Goal: Find contact information: Find contact information

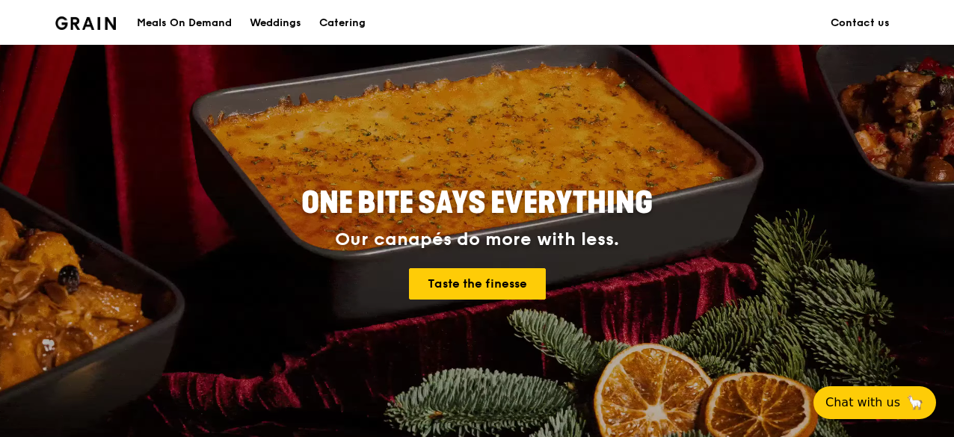
scroll to position [150, 0]
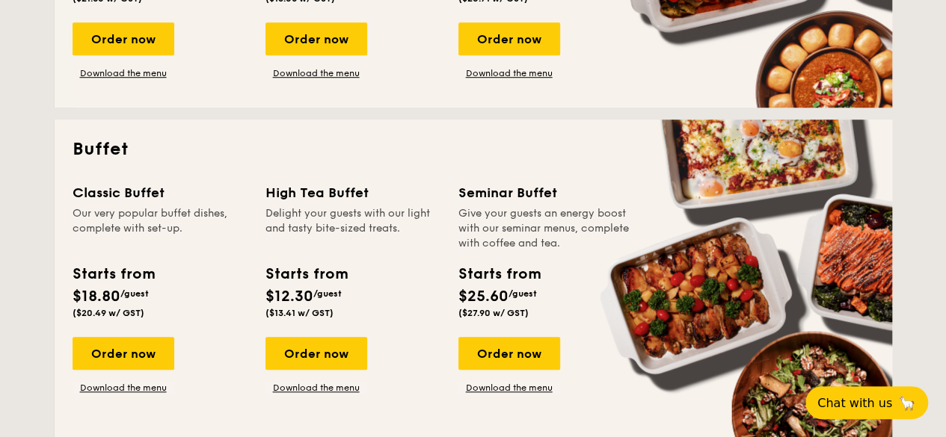
scroll to position [598, 0]
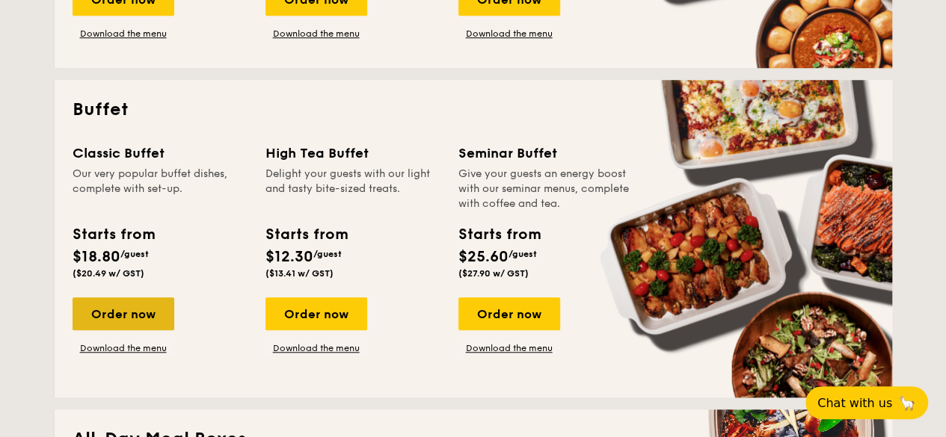
click at [123, 322] on div "Order now" at bounding box center [124, 314] width 102 height 33
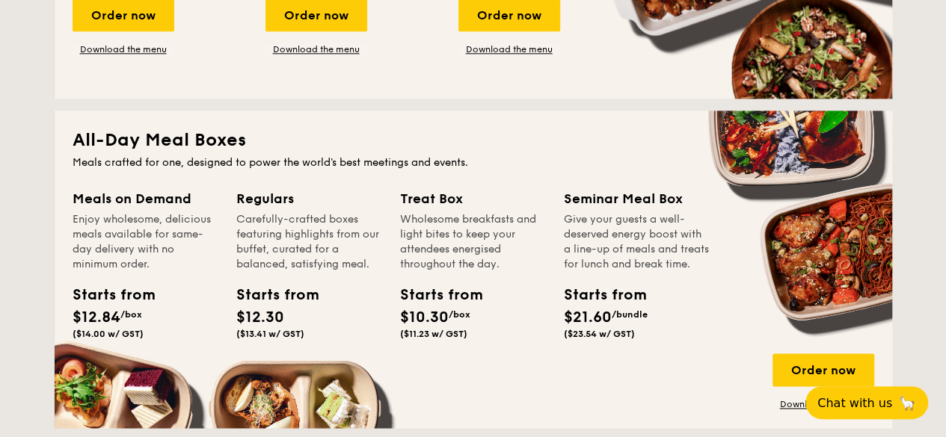
scroll to position [972, 0]
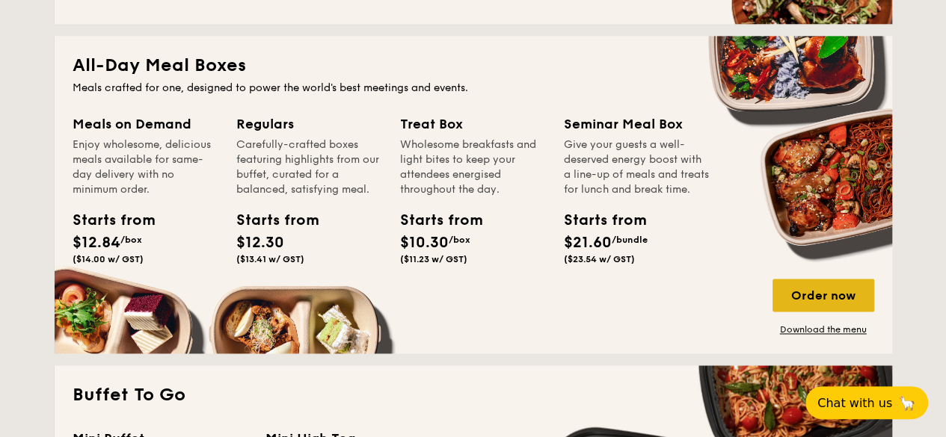
click at [820, 303] on div "Order now" at bounding box center [823, 295] width 102 height 33
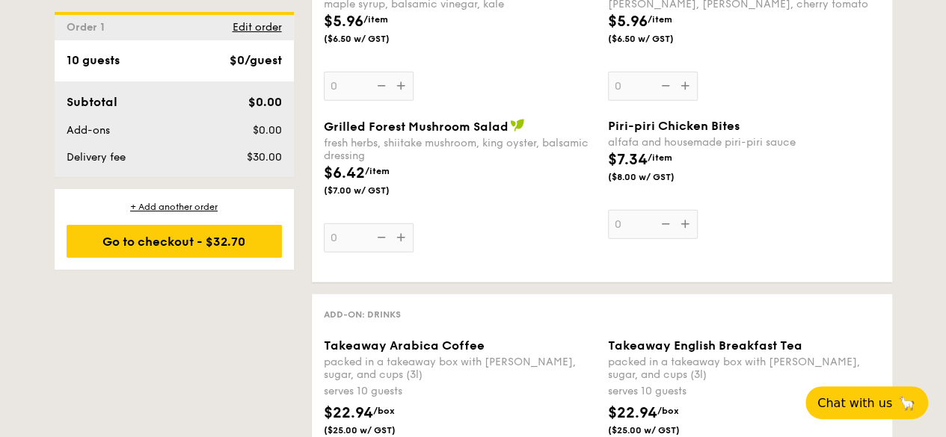
scroll to position [1719, 0]
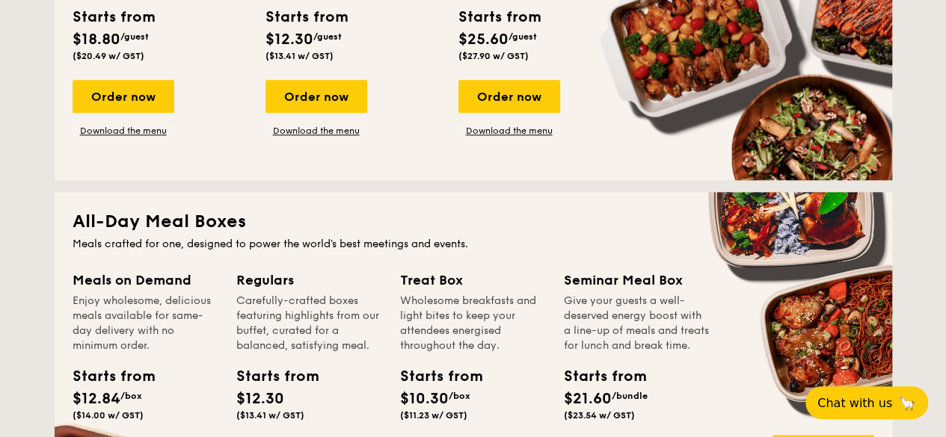
scroll to position [1036, 0]
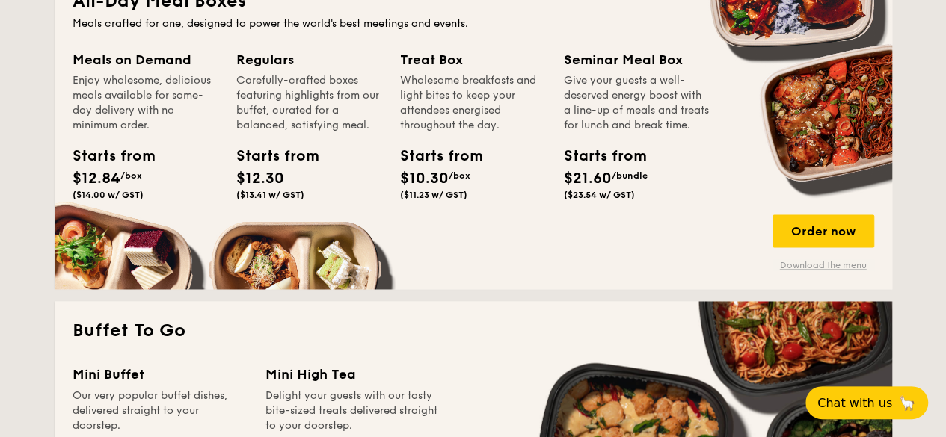
click at [816, 264] on link "Download the menu" at bounding box center [823, 265] width 102 height 12
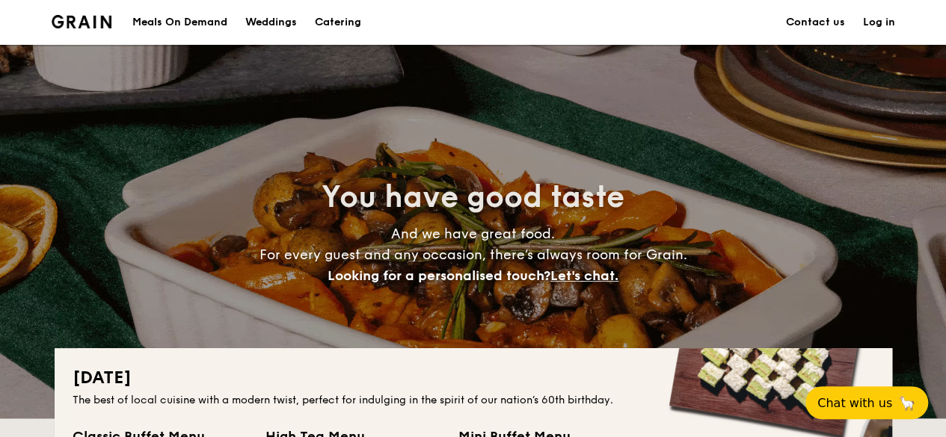
click at [824, 25] on link "Contact us" at bounding box center [815, 22] width 59 height 45
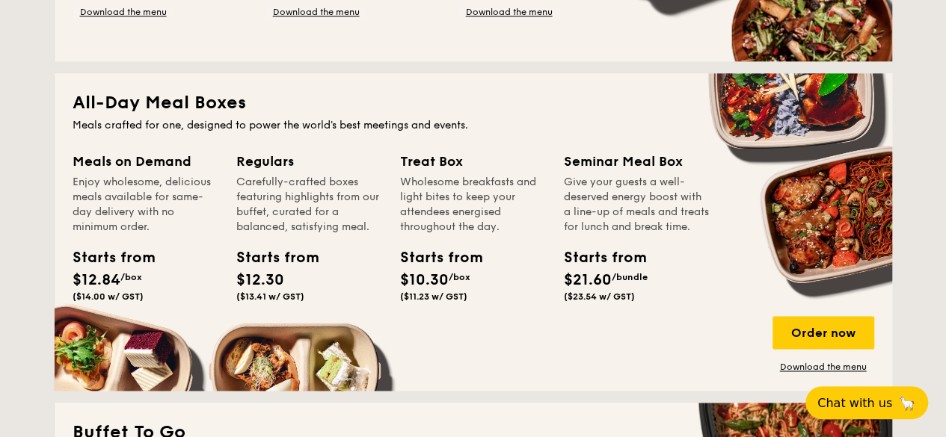
scroll to position [920, 0]
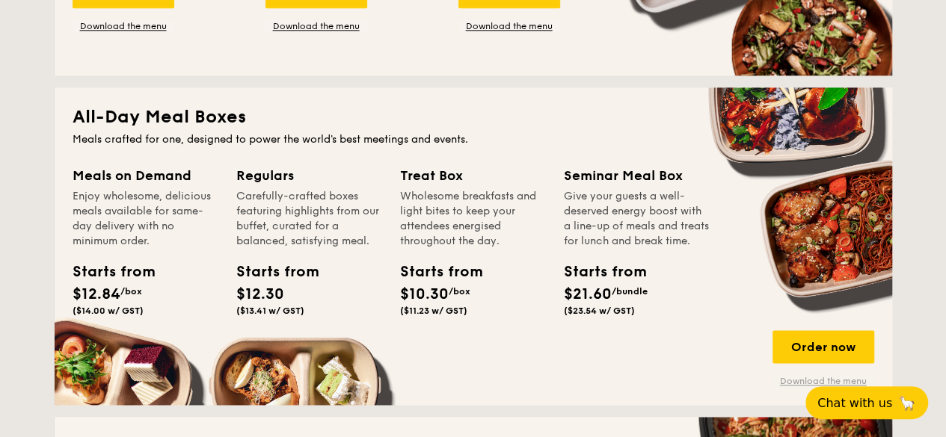
click at [803, 378] on link "Download the menu" at bounding box center [823, 381] width 102 height 12
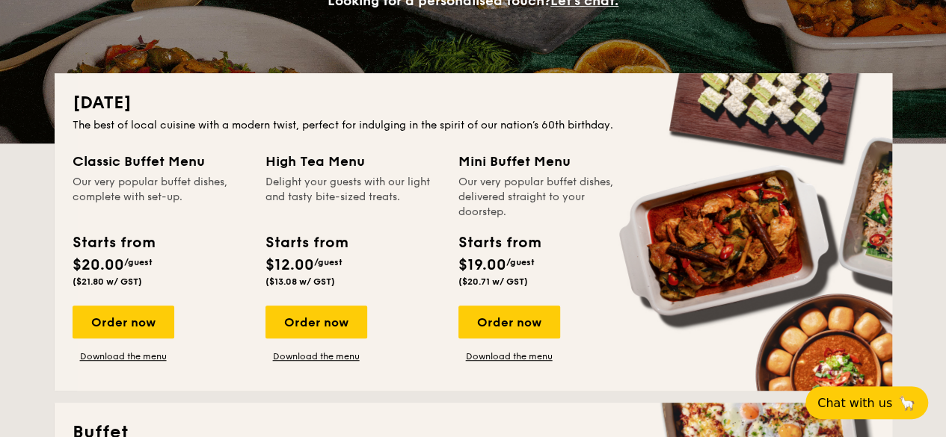
scroll to position [247, 0]
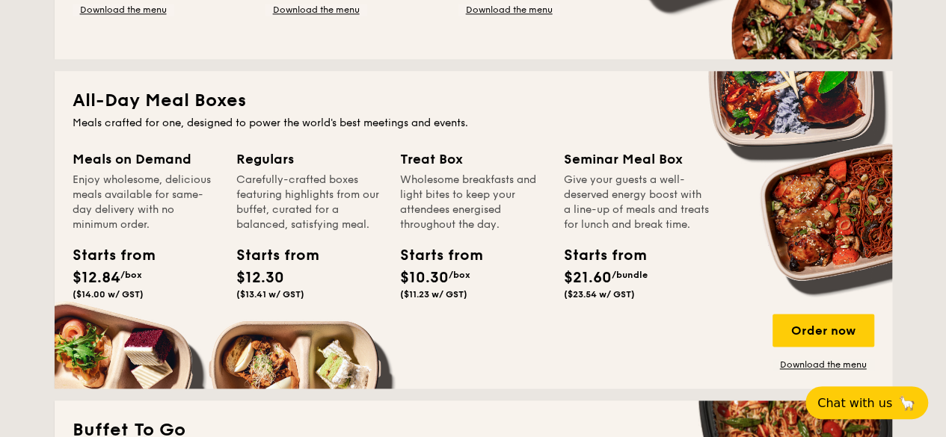
scroll to position [920, 0]
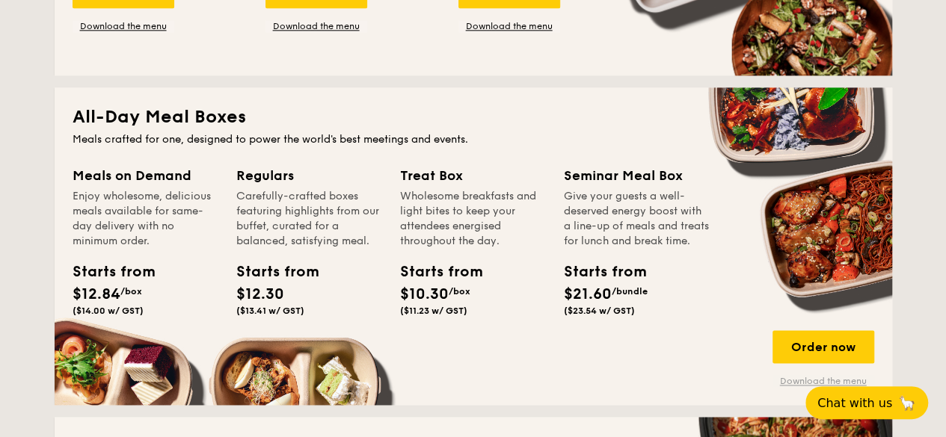
click at [795, 382] on link "Download the menu" at bounding box center [823, 381] width 102 height 12
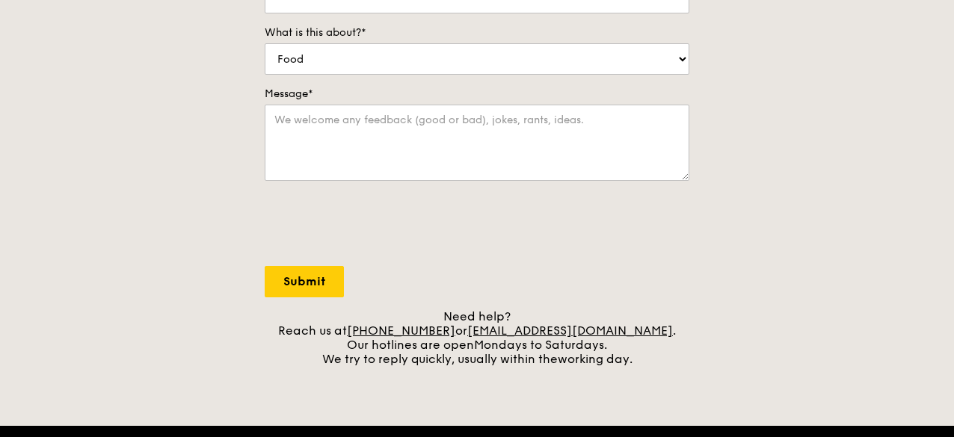
scroll to position [374, 0]
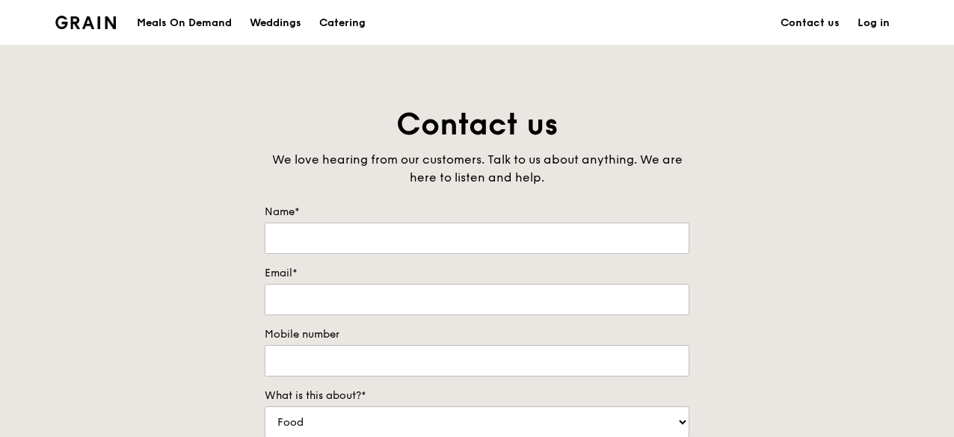
scroll to position [224, 0]
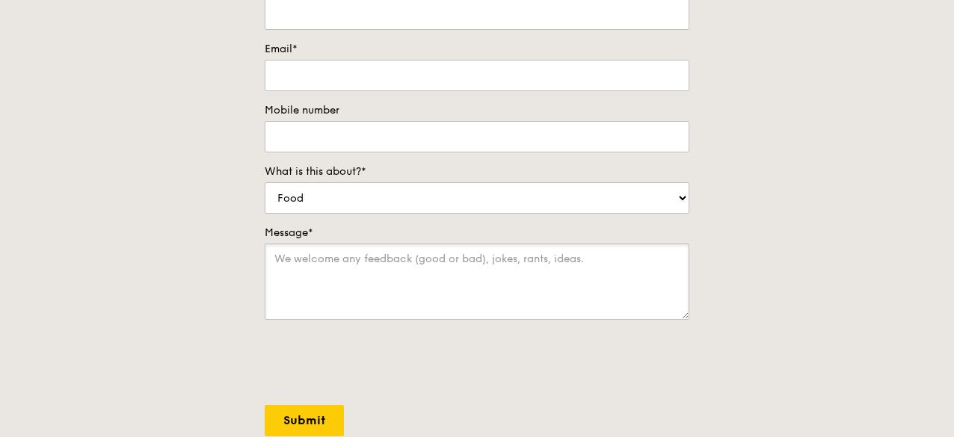
click at [289, 270] on textarea "Message*" at bounding box center [477, 282] width 425 height 76
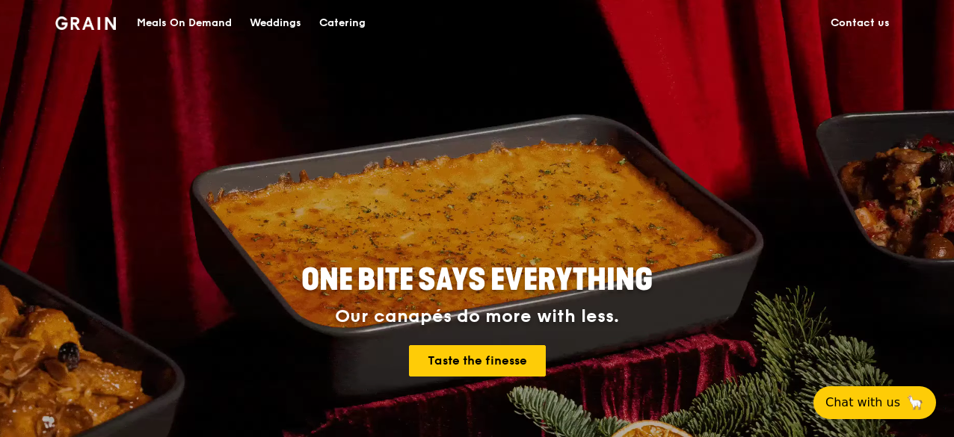
scroll to position [299, 0]
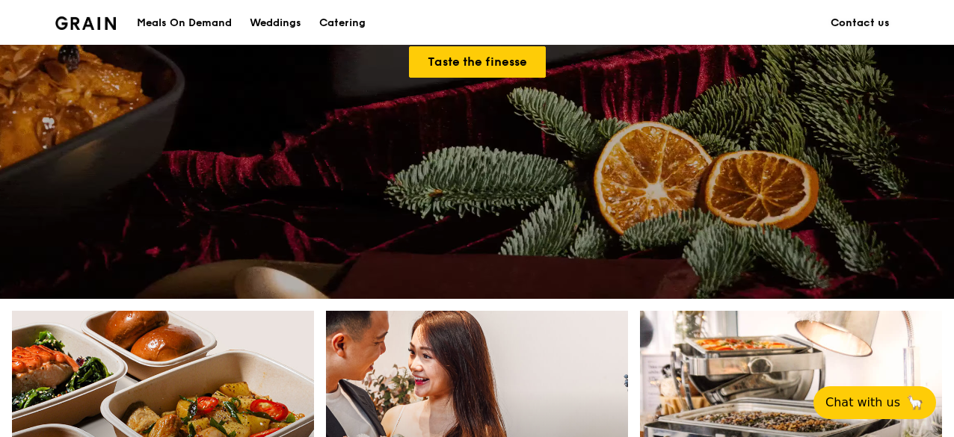
click at [884, 27] on link "Contact us" at bounding box center [860, 23] width 77 height 45
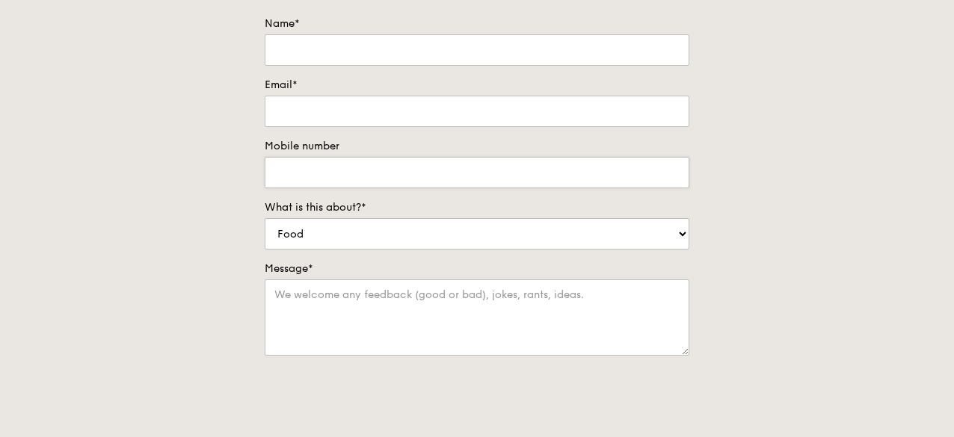
scroll to position [374, 0]
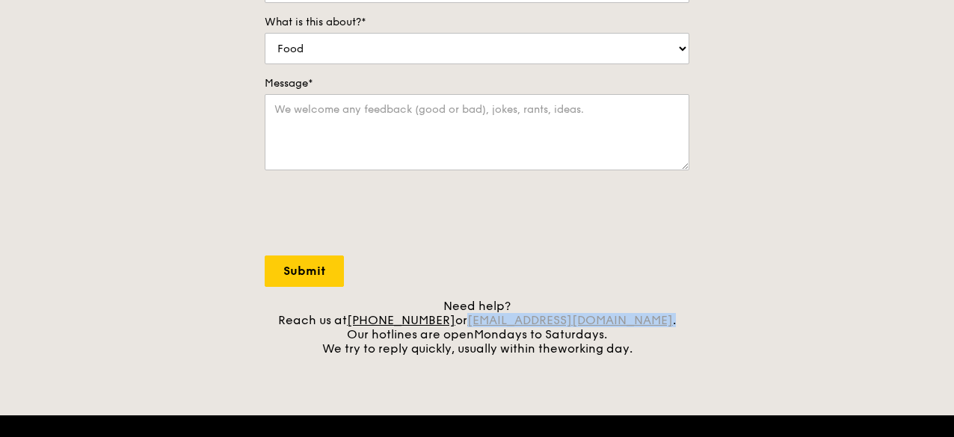
drag, startPoint x: 668, startPoint y: 317, endPoint x: 493, endPoint y: 319, distance: 174.9
click at [493, 319] on div "Need help? Reach us at [PHONE_NUMBER] or [EMAIL_ADDRESS][DOMAIN_NAME] . Our hot…" at bounding box center [477, 327] width 425 height 57
copy div "[EMAIL_ADDRESS][DOMAIN_NAME] ."
